Goal: Information Seeking & Learning: Learn about a topic

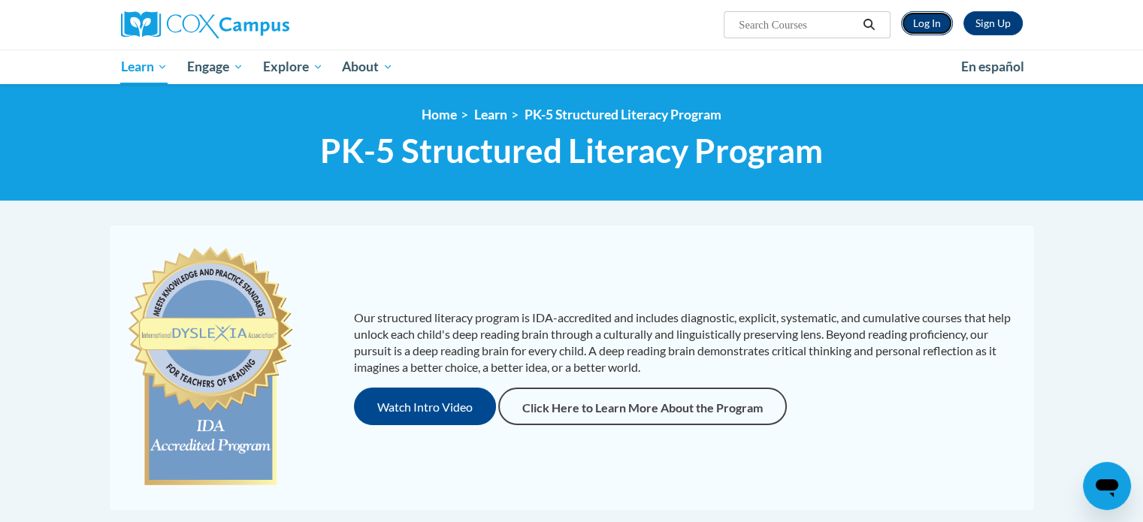
click at [931, 26] on link "Log In" at bounding box center [927, 23] width 52 height 24
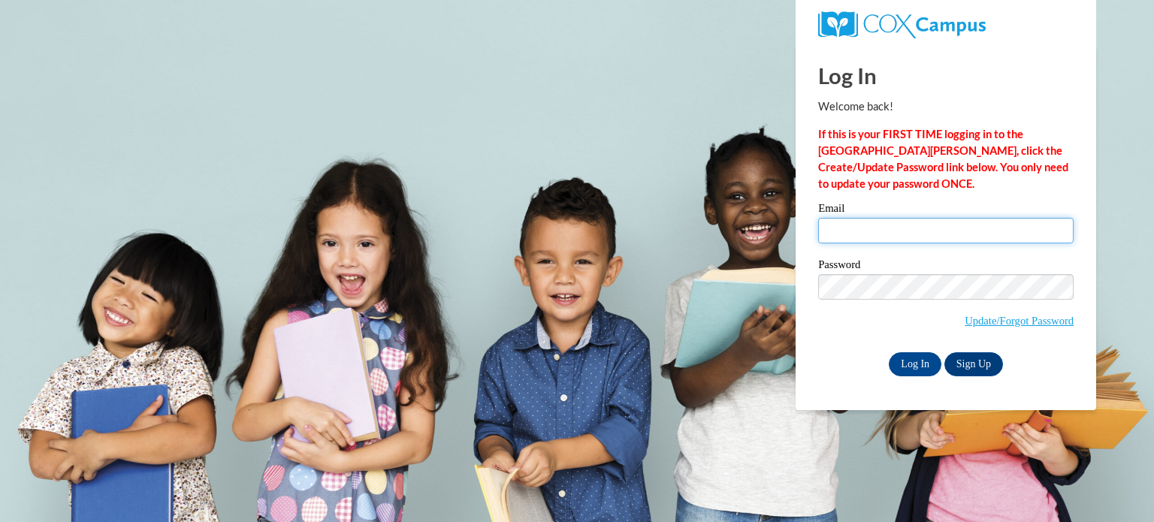
click at [893, 230] on input "Email" at bounding box center [945, 231] width 255 height 26
type input "lpiwoschuk@kimberly.k12.wi.us"
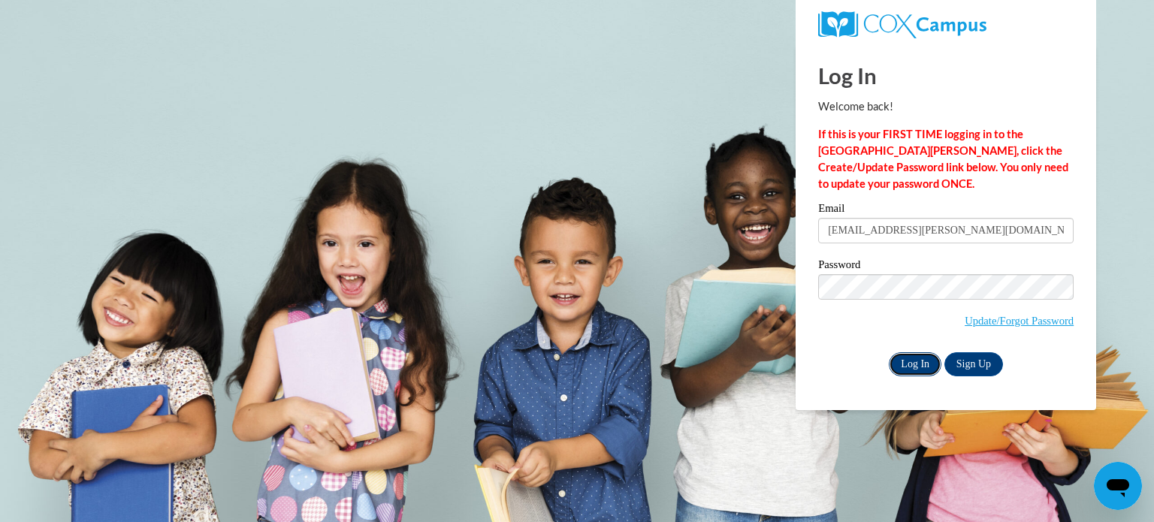
click at [912, 365] on input "Log In" at bounding box center [915, 364] width 53 height 24
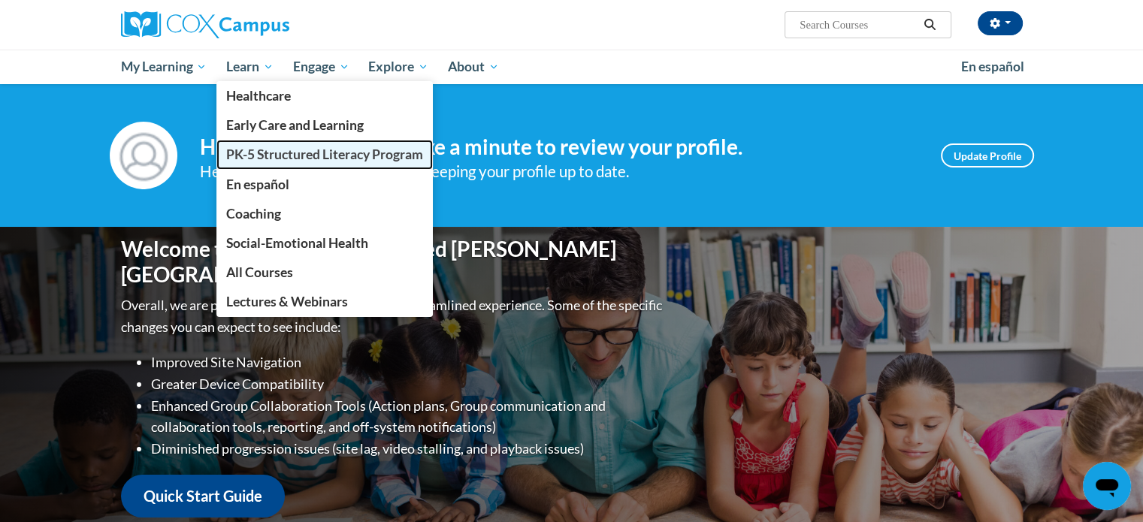
click at [289, 151] on span "PK-5 Structured Literacy Program" at bounding box center [324, 155] width 197 height 16
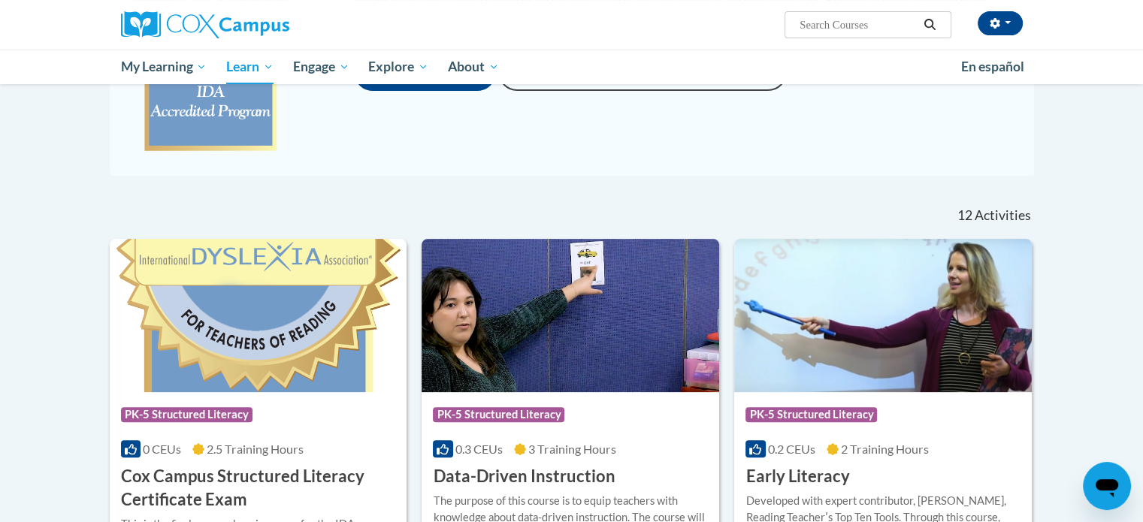
scroll to position [565, 0]
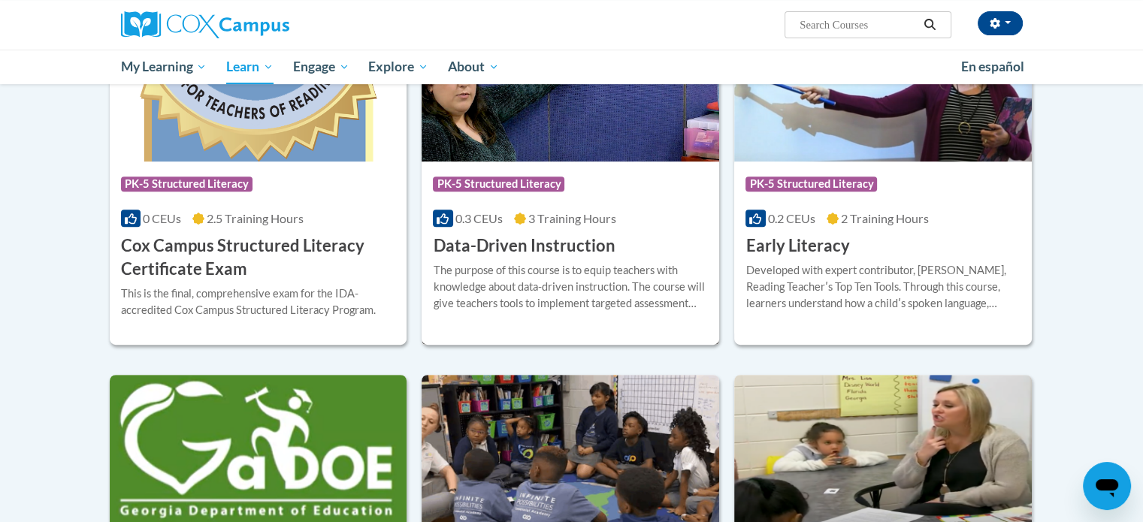
click at [616, 231] on div "Course Category: PK-5 Structured Literacy 0.3 CEUs 3 Training Hours COURSE Data…" at bounding box center [571, 210] width 298 height 96
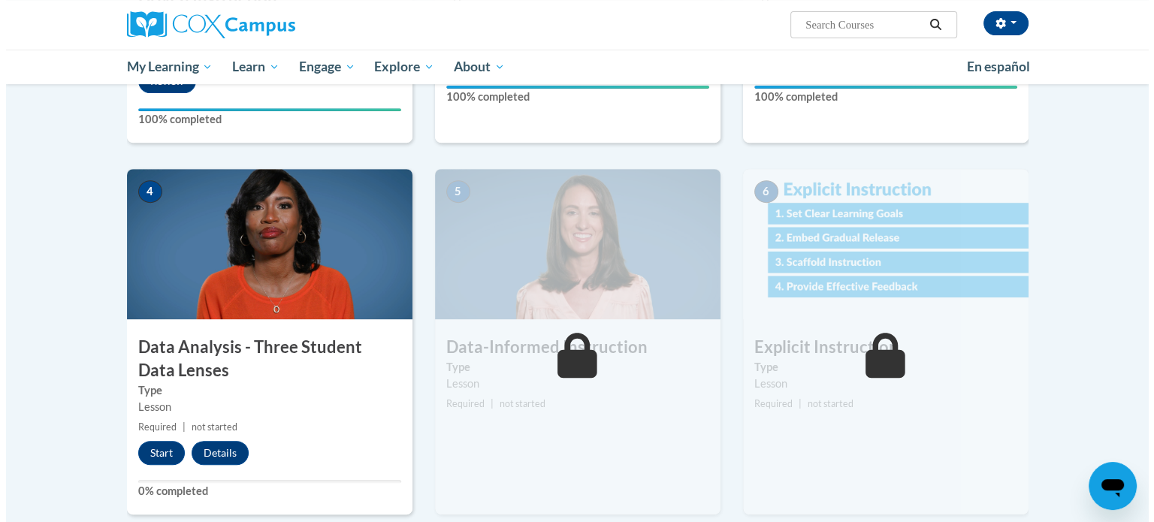
scroll to position [684, 0]
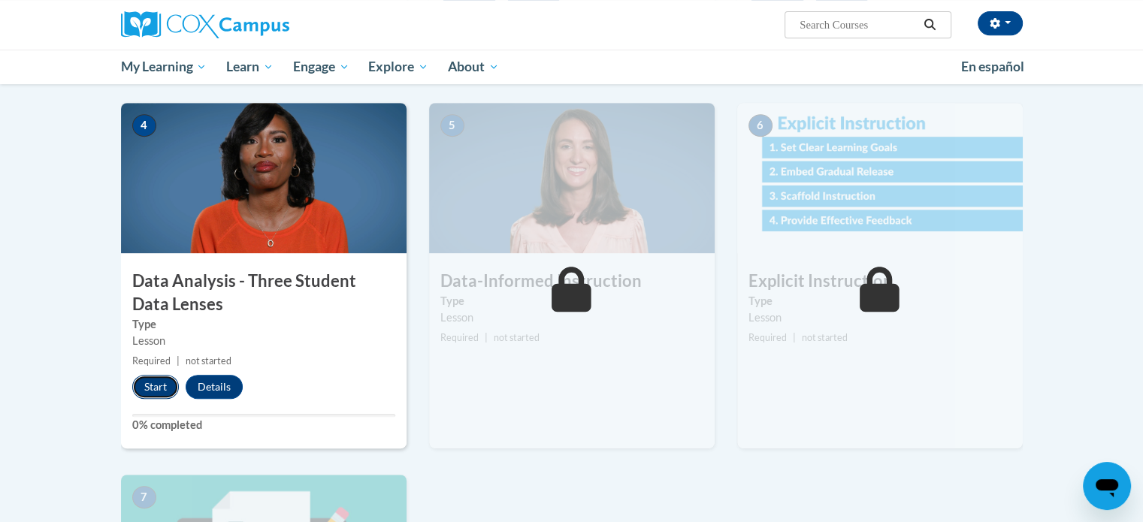
click at [152, 391] on button "Start" at bounding box center [155, 387] width 47 height 24
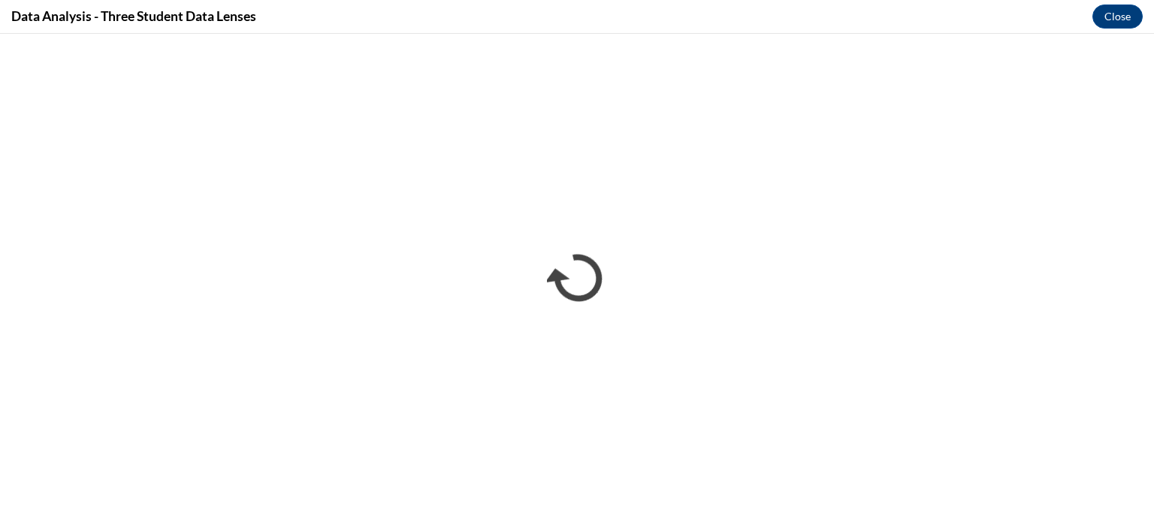
scroll to position [0, 0]
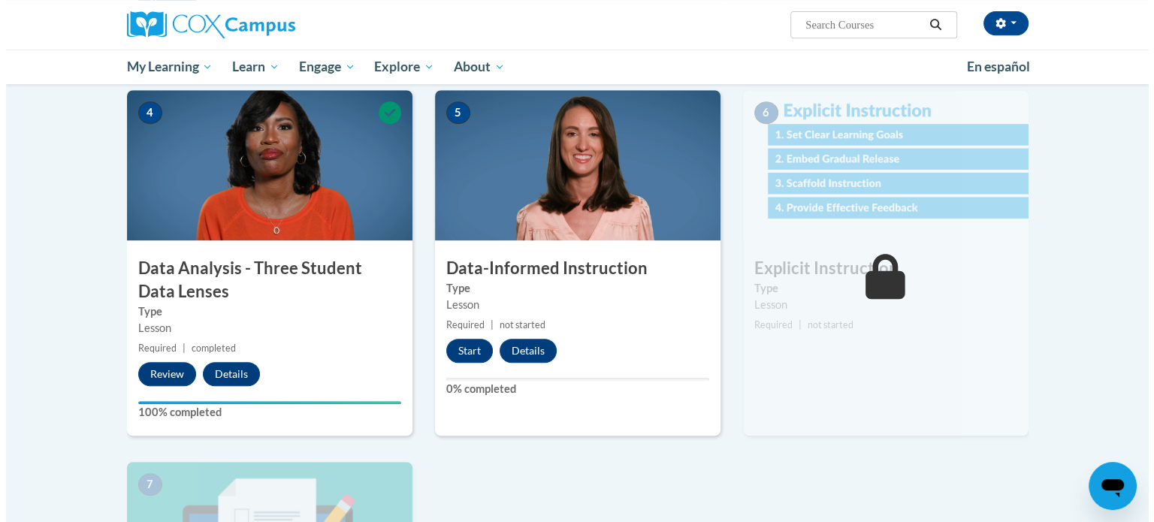
scroll to position [708, 0]
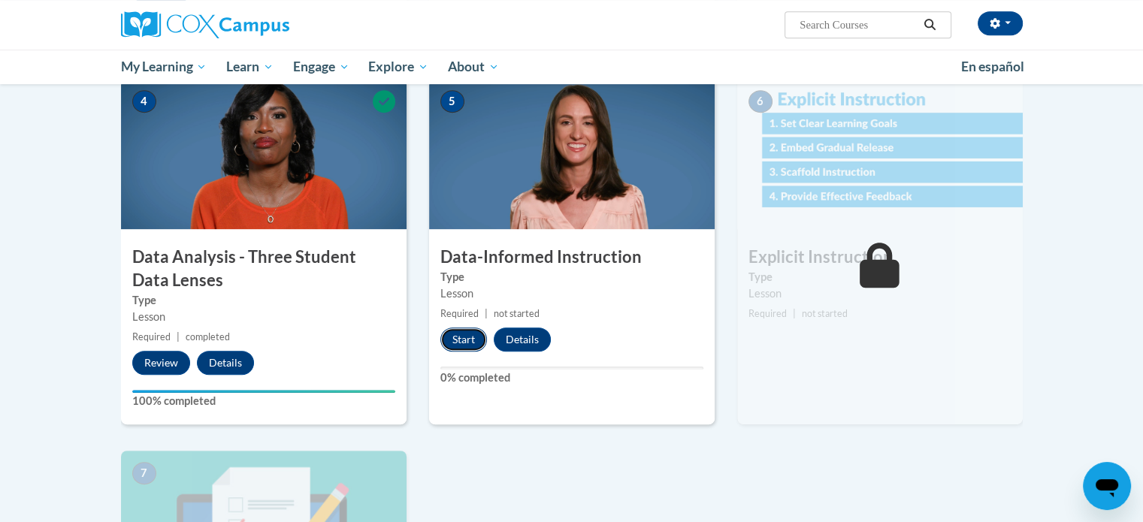
click at [477, 336] on button "Start" at bounding box center [463, 340] width 47 height 24
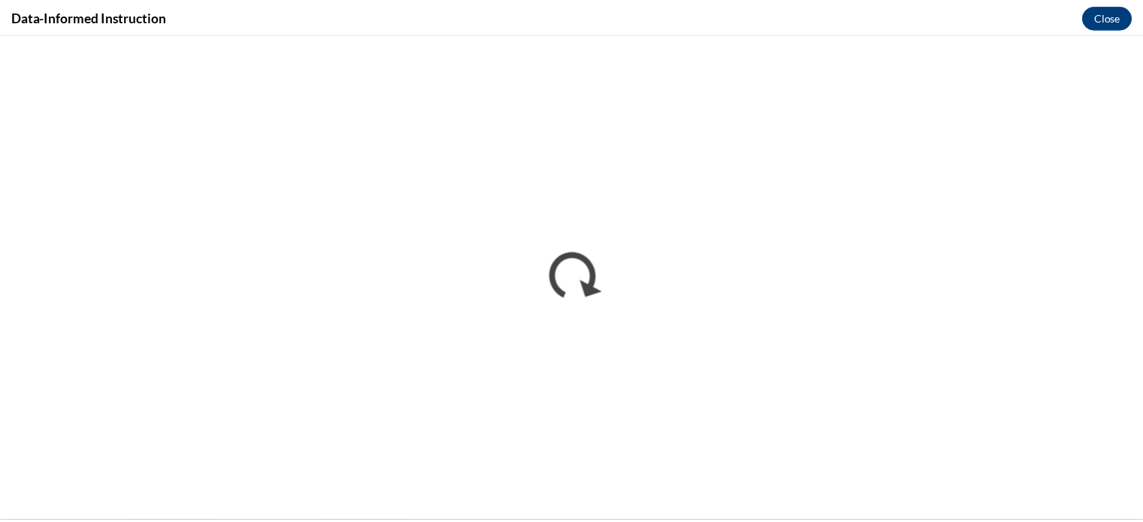
scroll to position [0, 0]
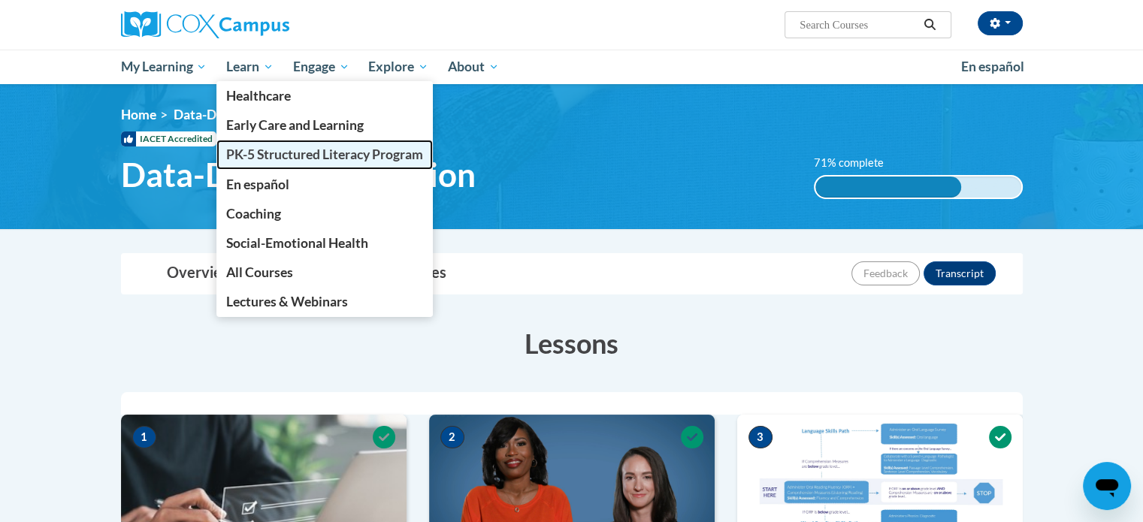
click at [279, 154] on span "PK-5 Structured Literacy Program" at bounding box center [324, 155] width 197 height 16
